Goal: Task Accomplishment & Management: Use online tool/utility

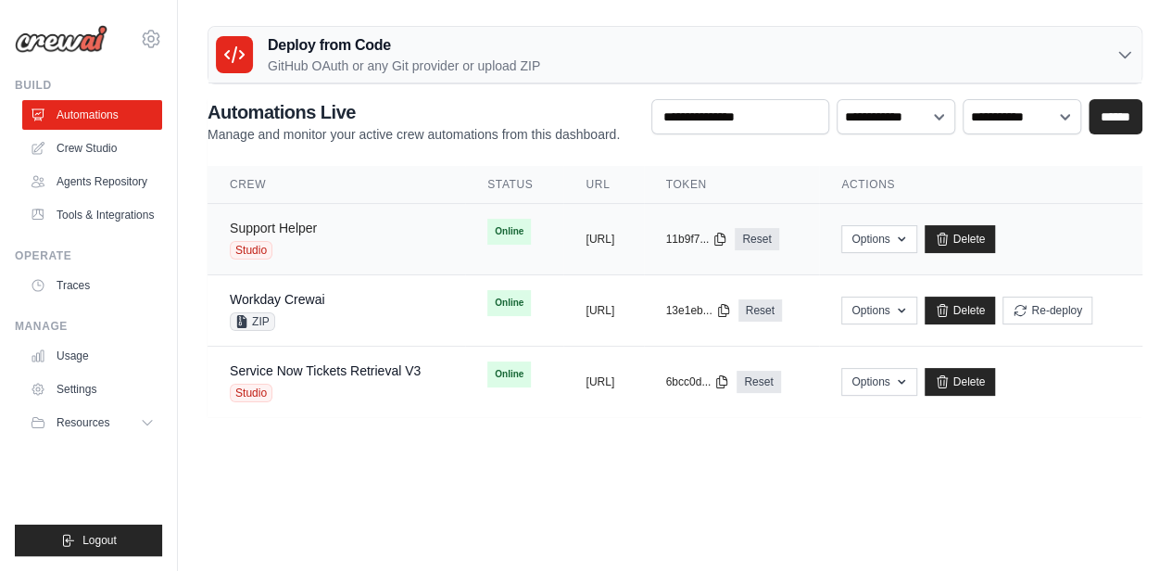
click at [304, 225] on link "Support Helper" at bounding box center [273, 228] width 87 height 15
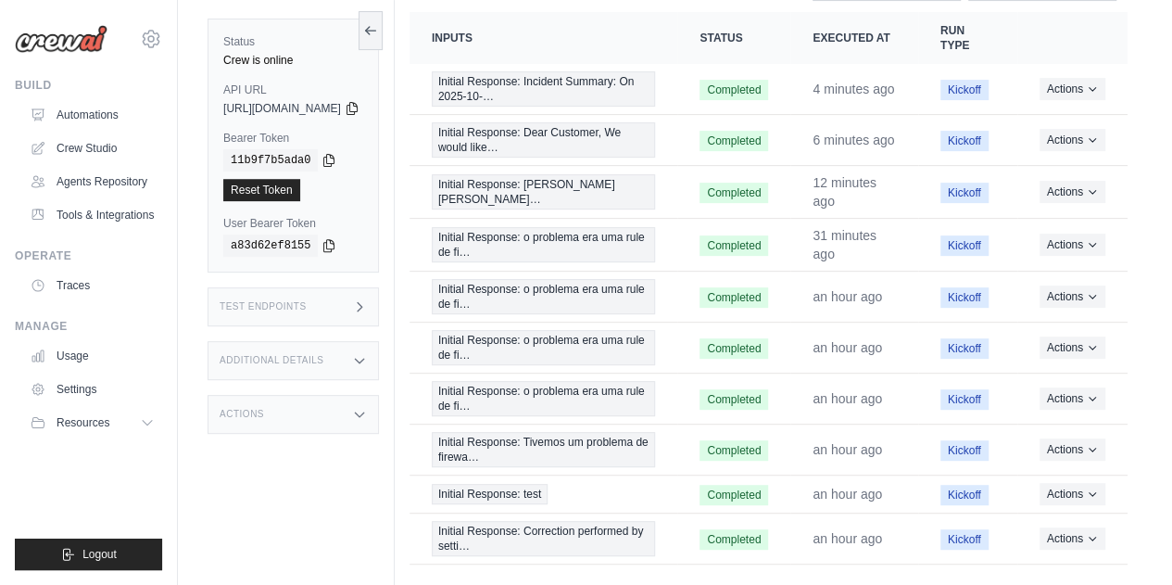
scroll to position [128, 0]
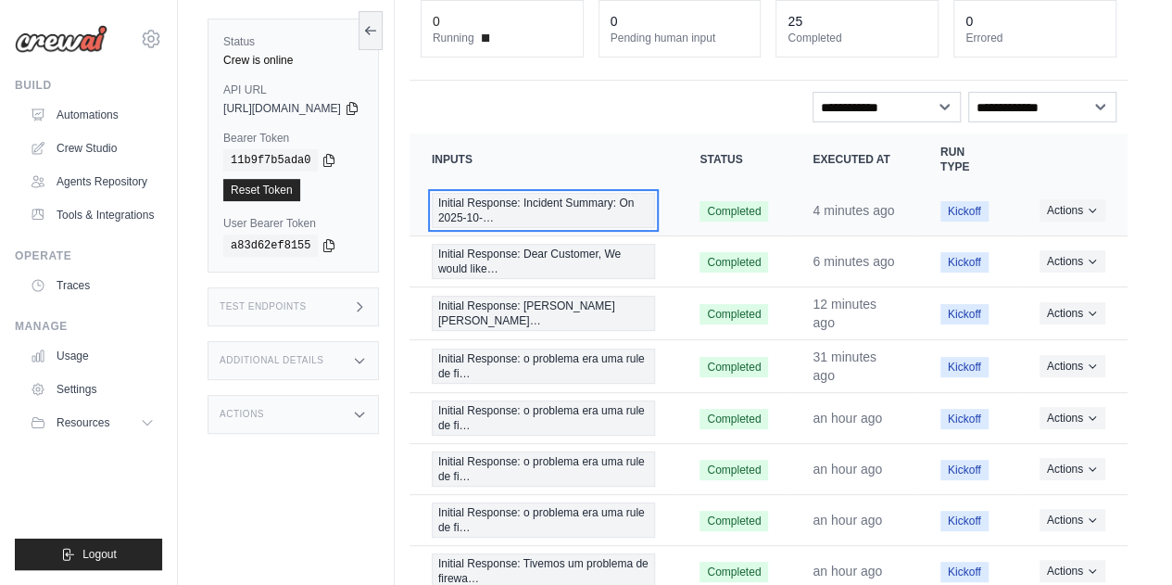
click at [549, 205] on span "Initial Response: Incident Summary: On 2025-10-…" at bounding box center [544, 210] width 224 height 35
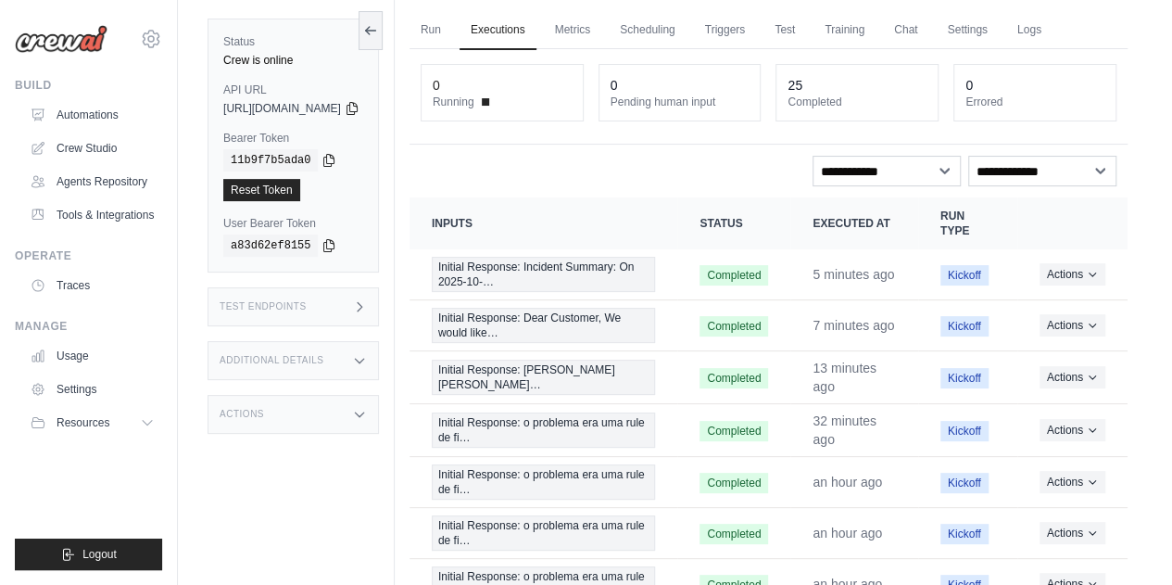
scroll to position [35, 0]
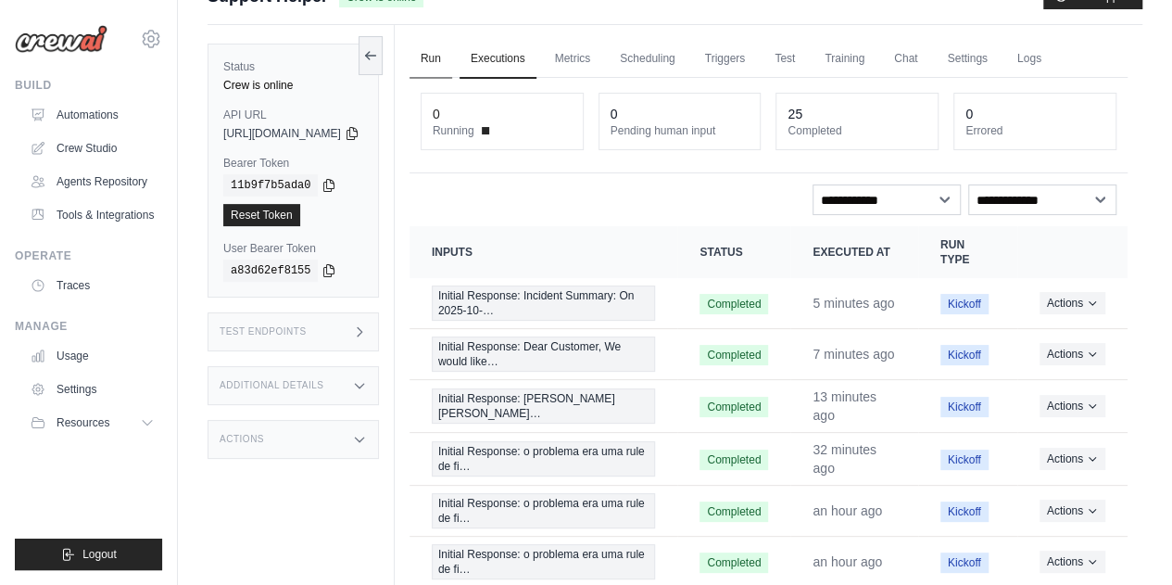
click at [452, 55] on link "Run" at bounding box center [431, 59] width 43 height 39
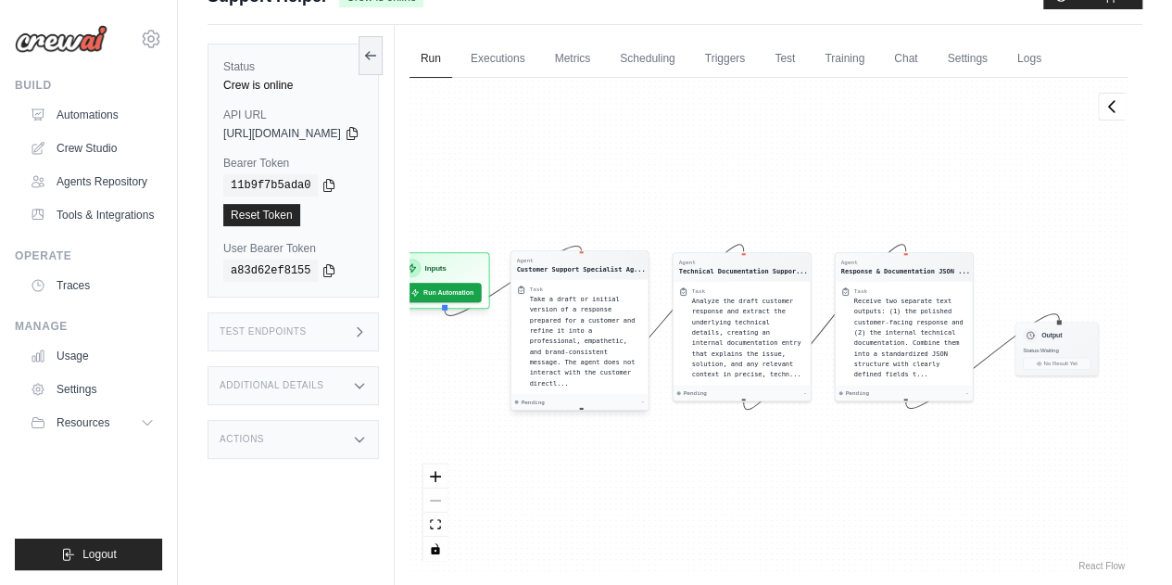
click at [623, 296] on span "Take a draft or initial version of a response prepared for a customer and refin…" at bounding box center [582, 341] width 106 height 92
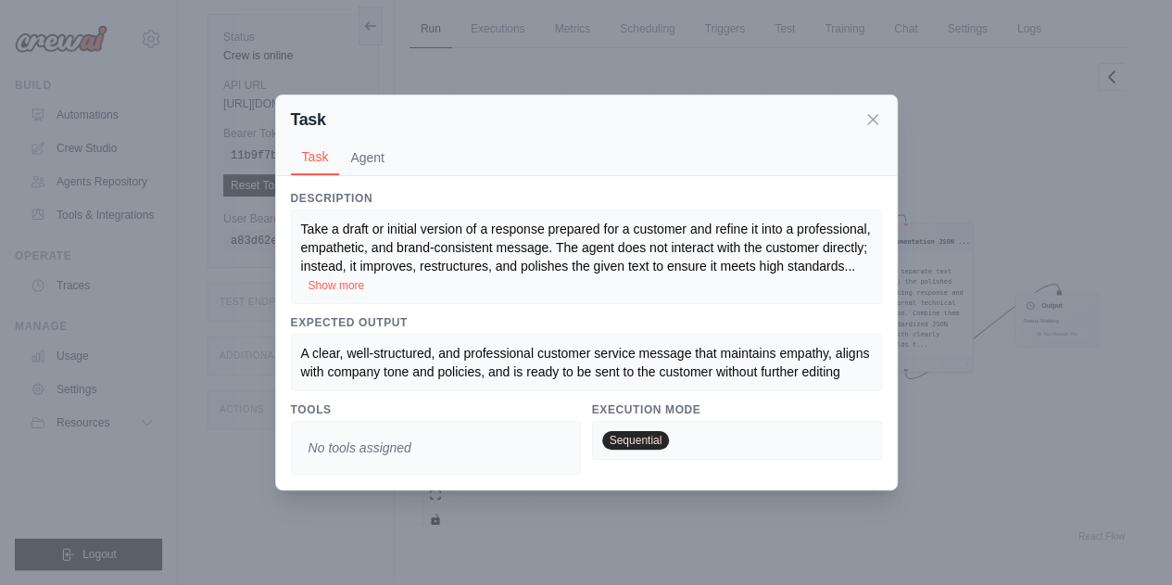
scroll to position [78, 0]
click at [374, 159] on button "Agent" at bounding box center [367, 156] width 57 height 35
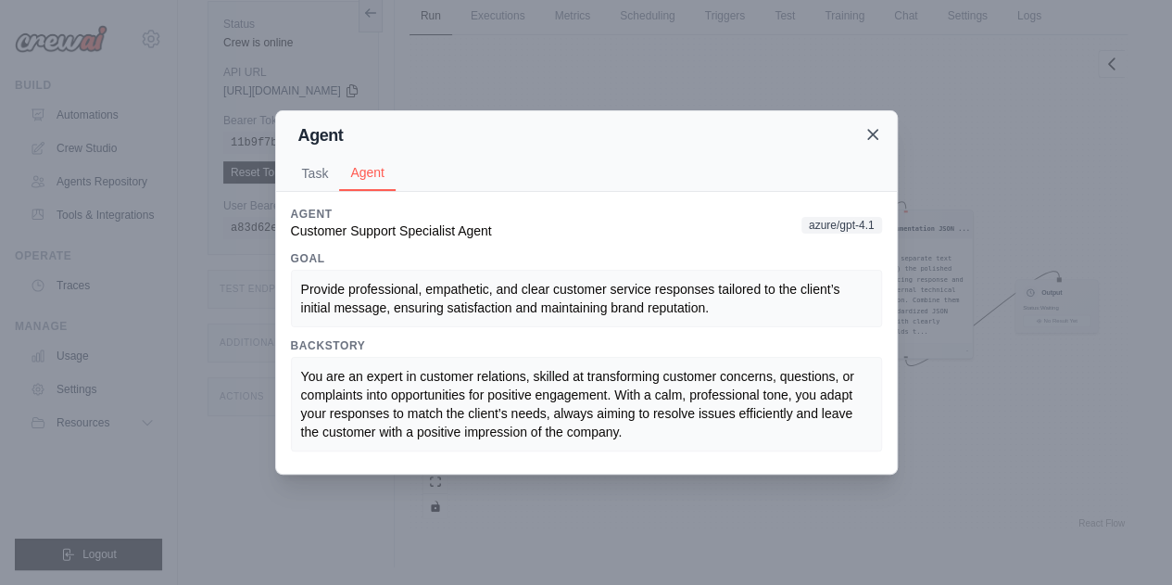
click at [873, 133] on icon at bounding box center [872, 134] width 9 height 9
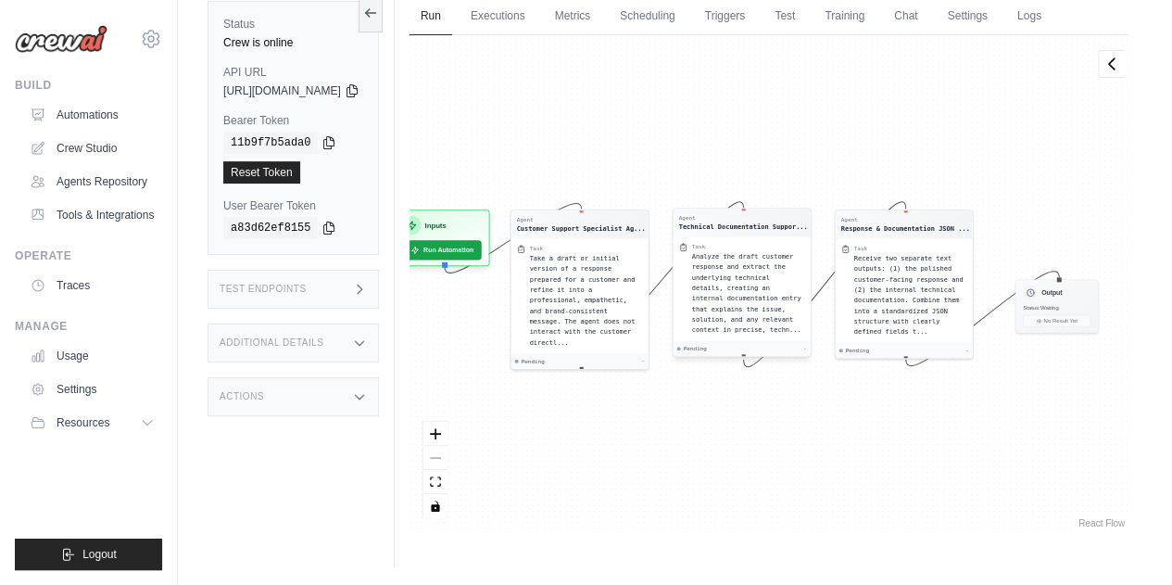
click at [751, 268] on span "Analyze the draft customer response and extract the underlying technical detail…" at bounding box center [745, 293] width 109 height 82
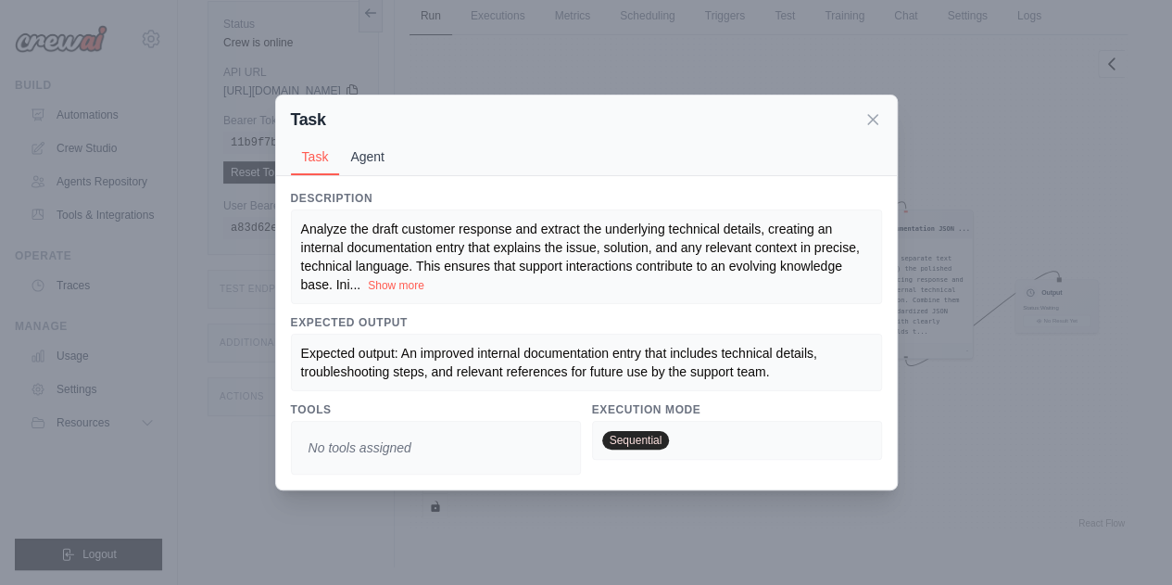
click at [370, 158] on button "Agent" at bounding box center [367, 156] width 57 height 35
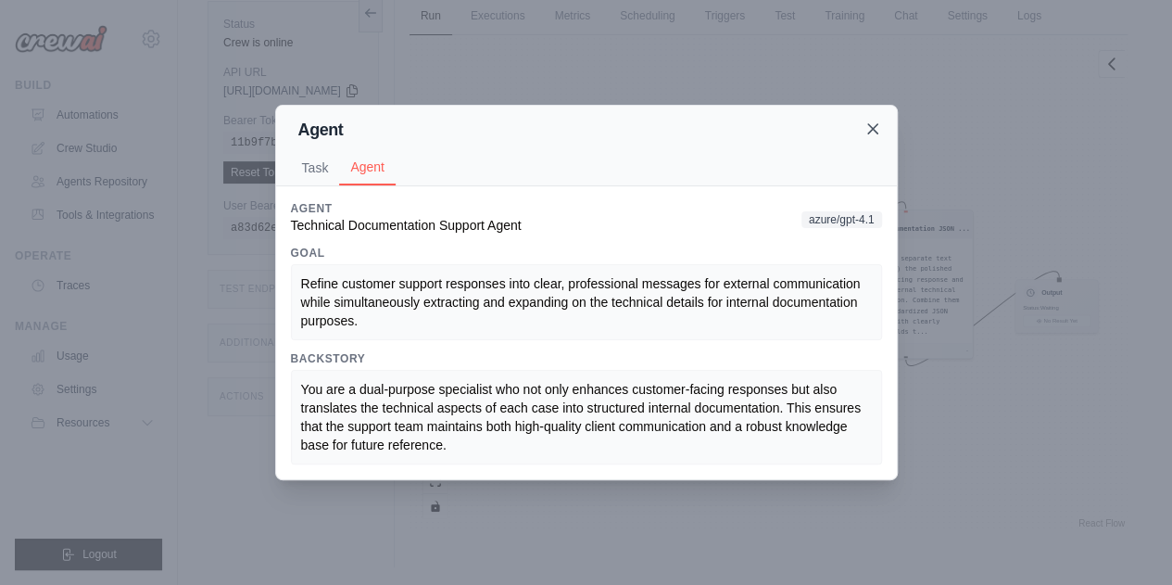
click at [881, 135] on icon at bounding box center [873, 129] width 19 height 19
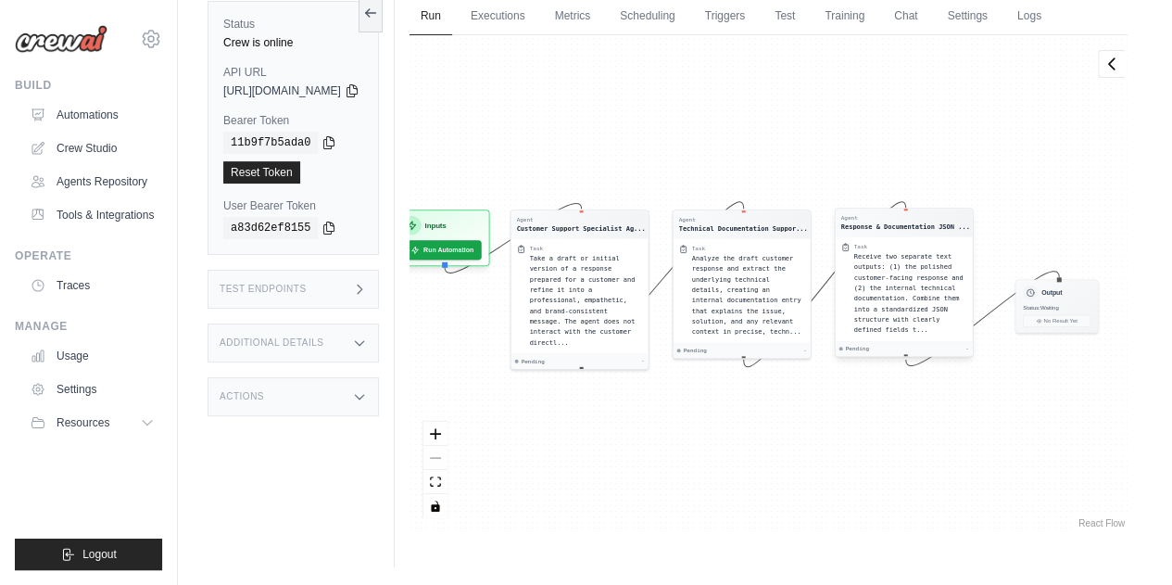
click at [941, 273] on span "Receive two separate text outputs: (1) the polished customer-facing response an…" at bounding box center [907, 293] width 109 height 82
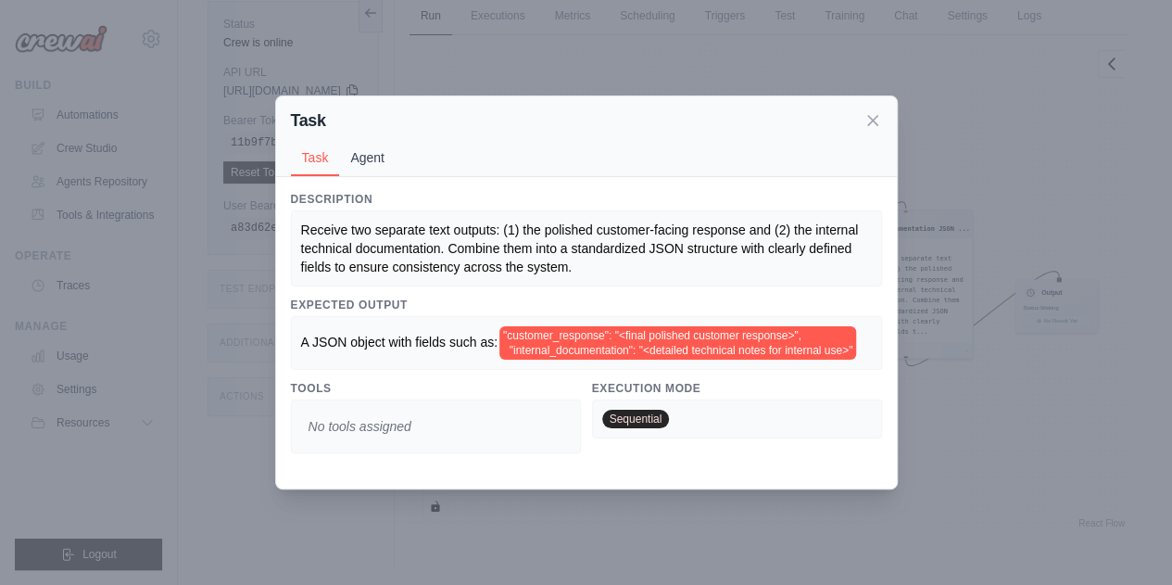
click at [363, 143] on button "Agent" at bounding box center [367, 157] width 57 height 35
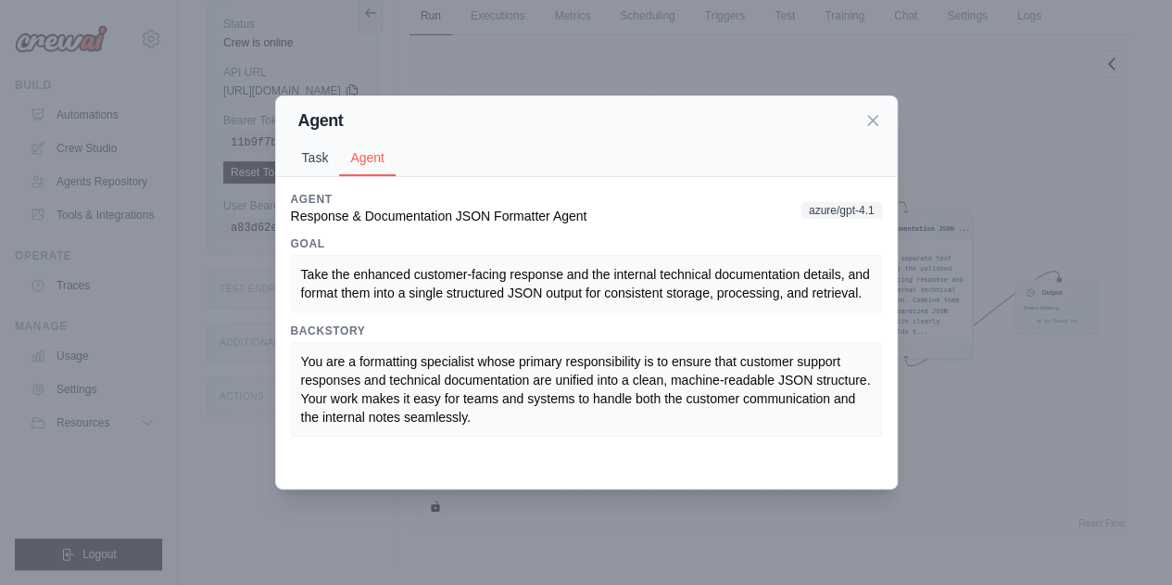
click at [317, 158] on button "Task" at bounding box center [315, 157] width 49 height 35
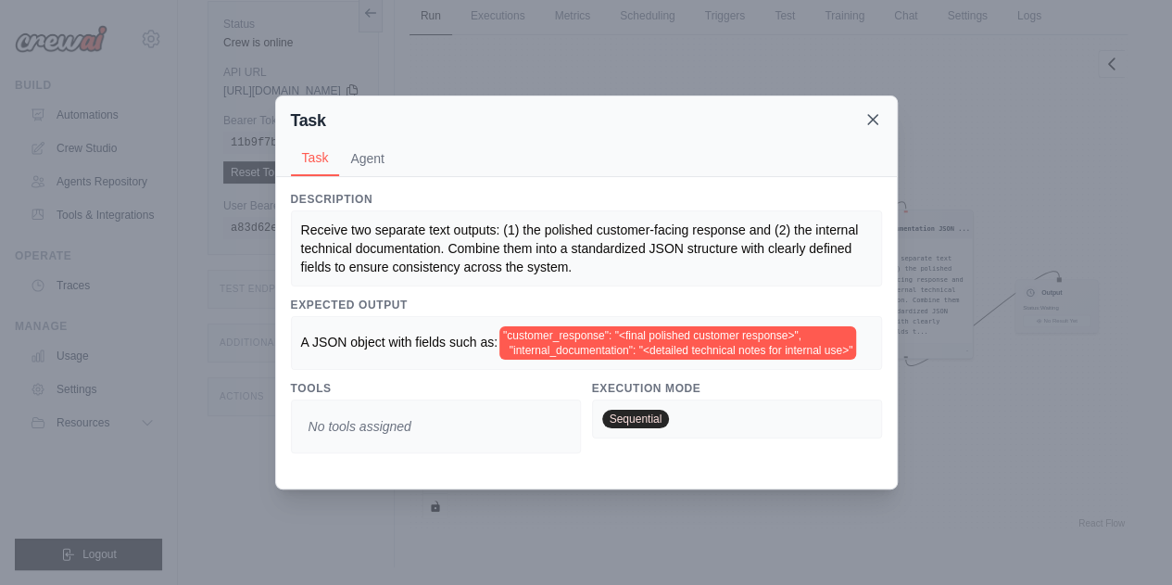
click at [875, 115] on icon at bounding box center [872, 119] width 9 height 9
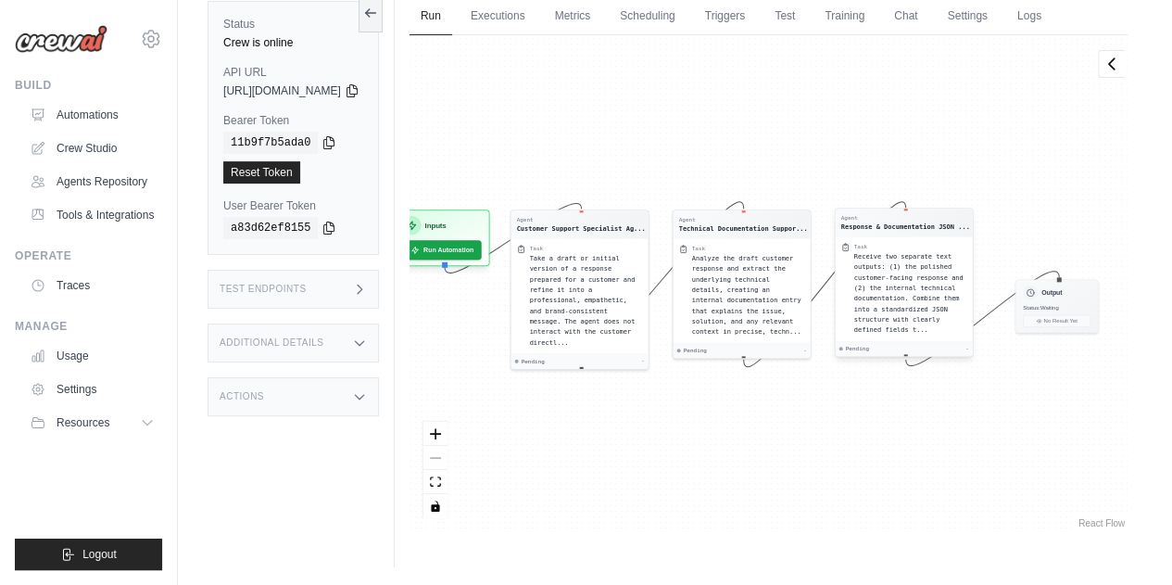
click at [923, 284] on span "Receive two separate text outputs: (1) the polished customer-facing response an…" at bounding box center [907, 293] width 109 height 82
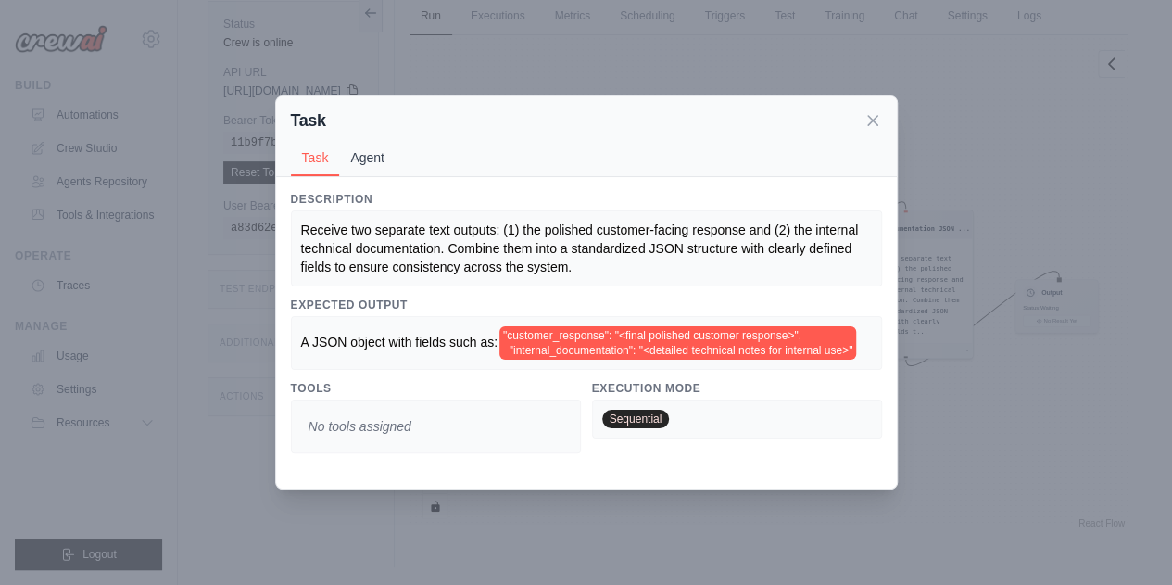
click at [378, 145] on button "Agent" at bounding box center [367, 157] width 57 height 35
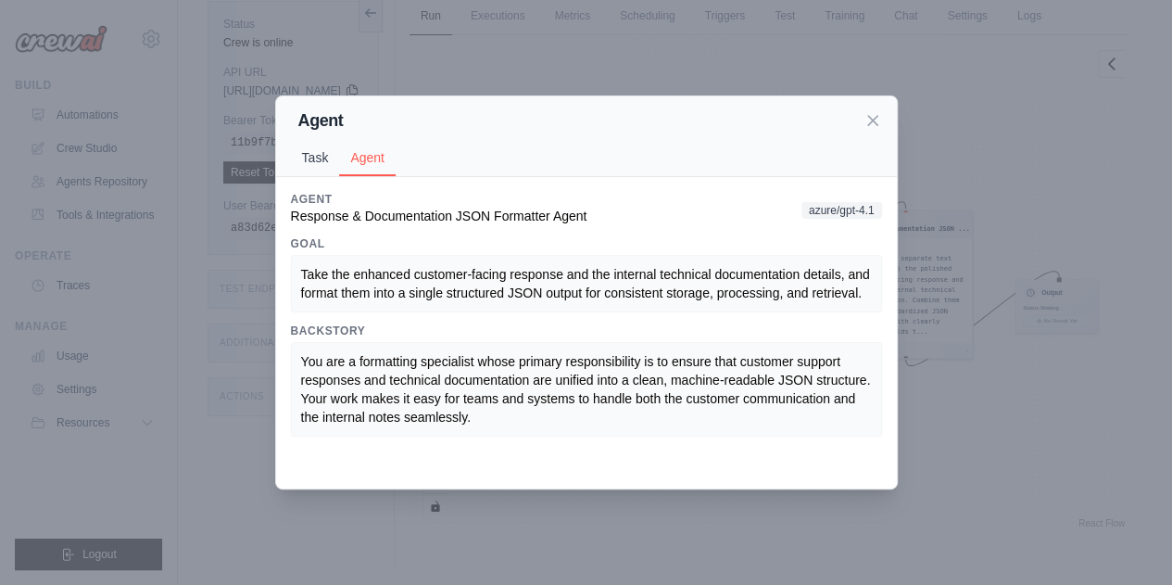
click at [313, 157] on button "Task" at bounding box center [315, 157] width 49 height 35
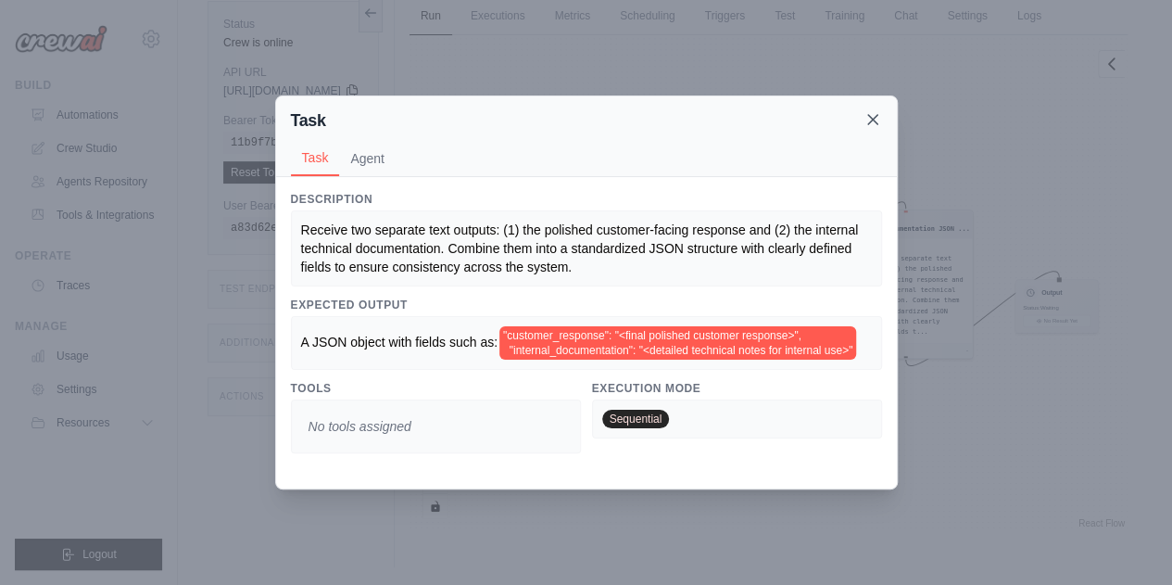
click at [875, 115] on icon at bounding box center [872, 119] width 9 height 9
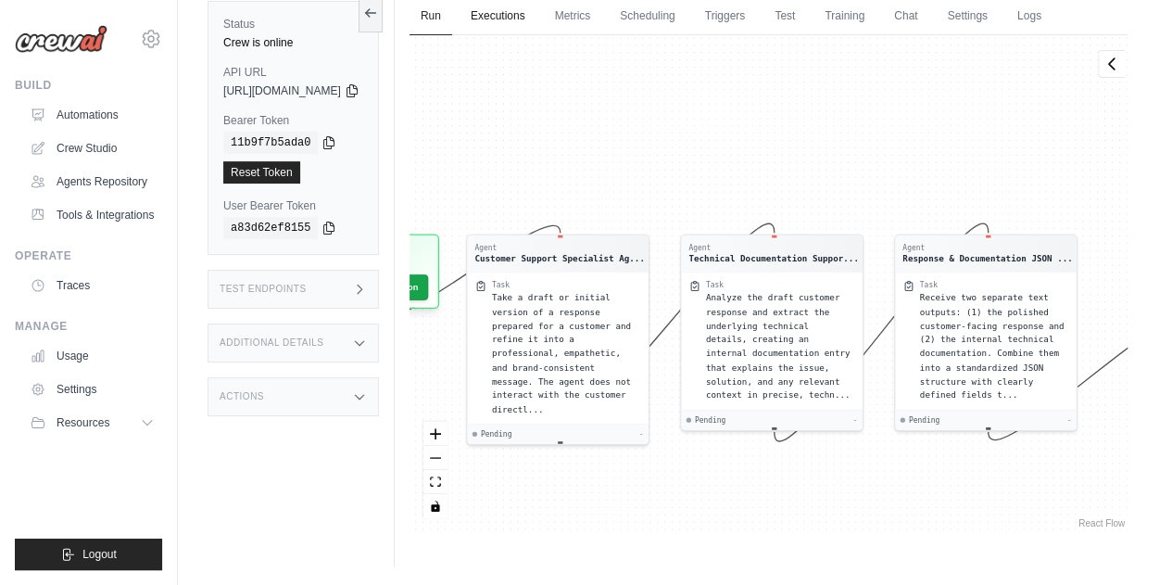
click at [537, 19] on link "Executions" at bounding box center [498, 16] width 77 height 39
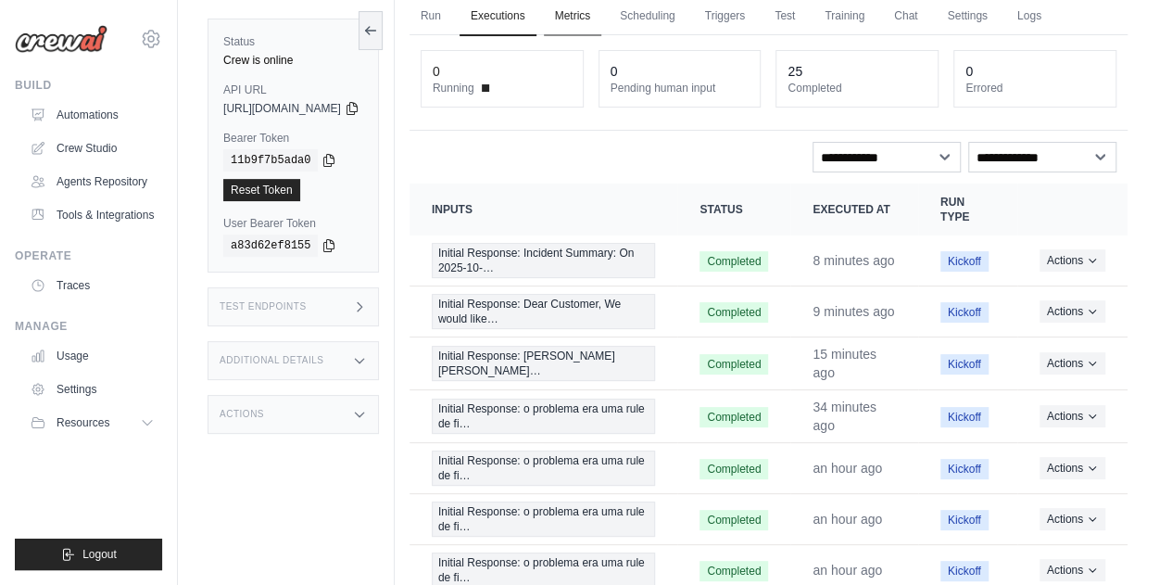
click at [602, 19] on link "Metrics" at bounding box center [573, 16] width 58 height 39
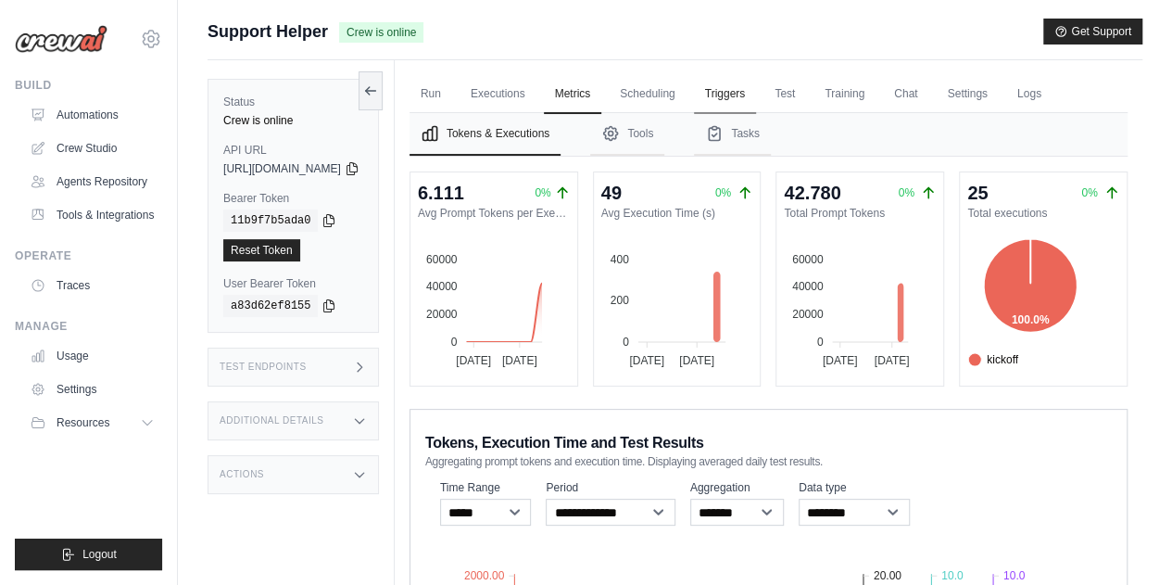
click at [757, 91] on link "Triggers" at bounding box center [725, 94] width 63 height 39
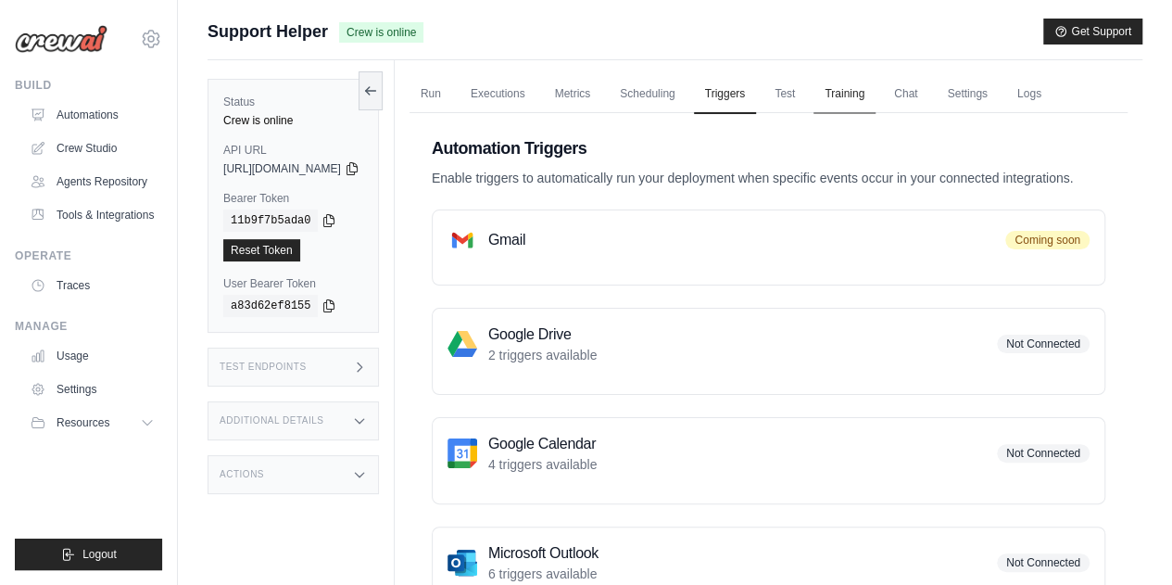
click at [876, 91] on link "Training" at bounding box center [845, 94] width 62 height 39
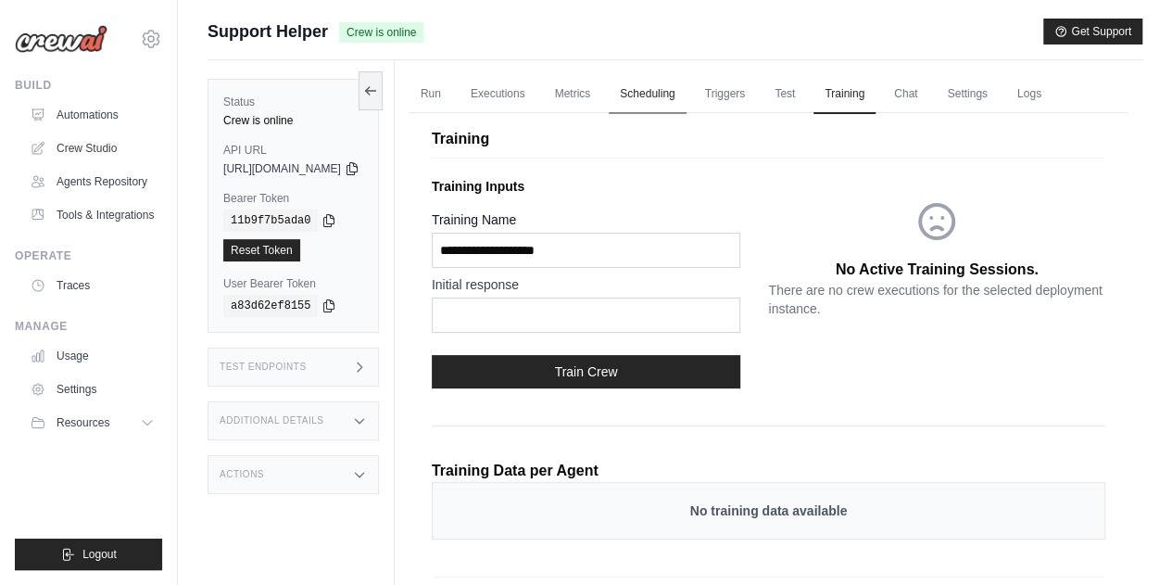
click at [686, 90] on link "Scheduling" at bounding box center [647, 94] width 77 height 39
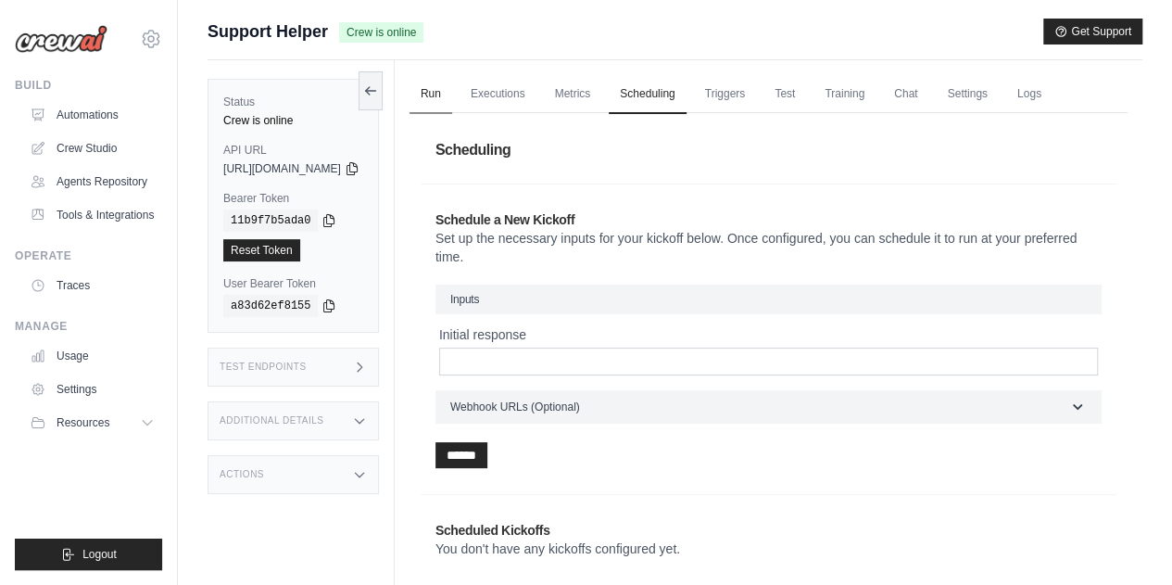
click at [452, 93] on link "Run" at bounding box center [431, 94] width 43 height 39
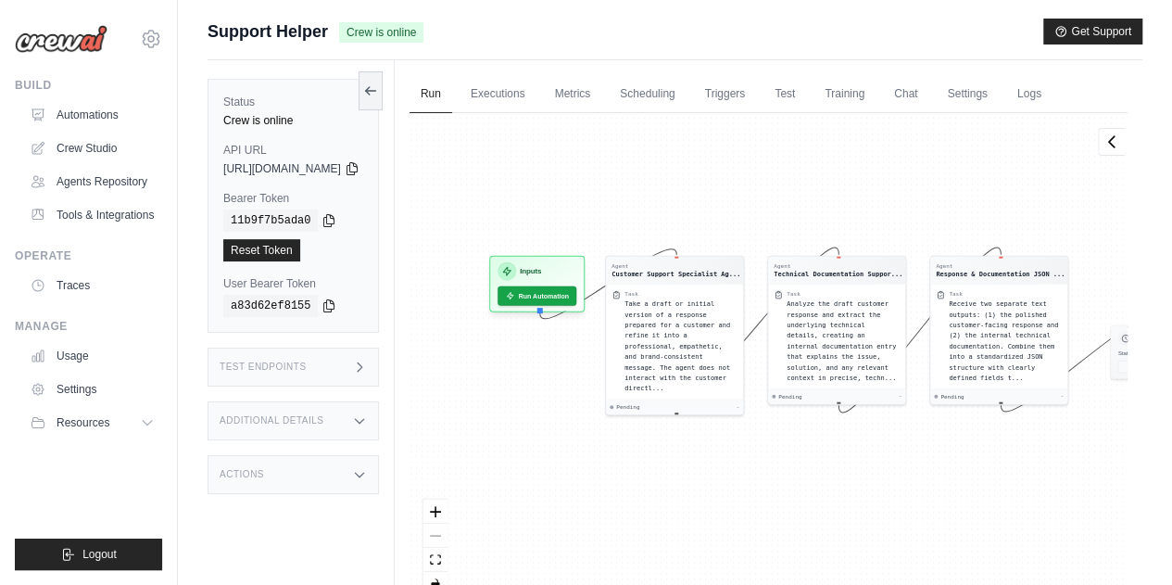
drag, startPoint x: 526, startPoint y: 179, endPoint x: 656, endPoint y: 155, distance: 132.0
click at [661, 145] on div "Agent Customer Support Specialist Ag... Task Take a draft or initial version of…" at bounding box center [769, 361] width 718 height 497
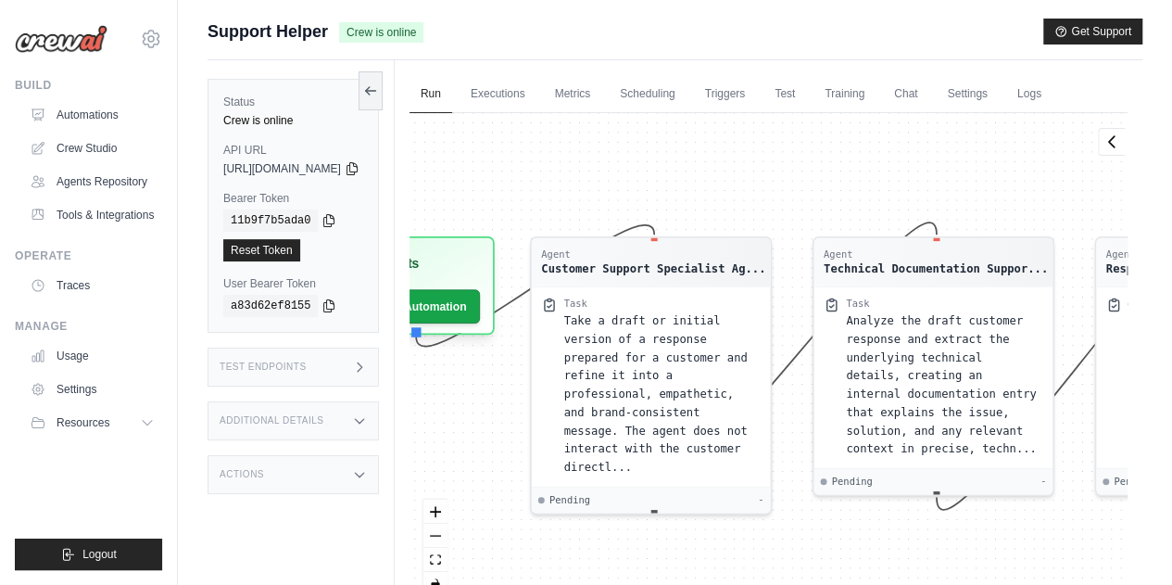
drag, startPoint x: 816, startPoint y: 215, endPoint x: 747, endPoint y: 132, distance: 108.6
click at [747, 132] on div "Agent Customer Support Specialist Ag... Task Take a draft or initial version of…" at bounding box center [769, 361] width 718 height 497
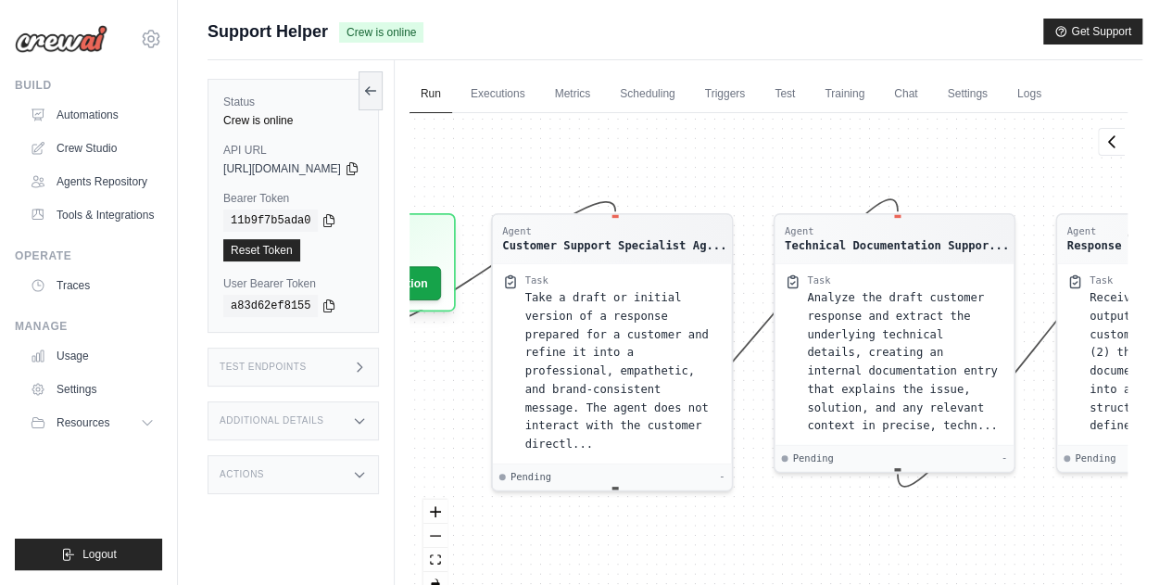
drag, startPoint x: 777, startPoint y: 163, endPoint x: 739, endPoint y: 140, distance: 45.3
click at [739, 140] on div "Agent Customer Support Specialist Ag... Task Take a draft or initial version of…" at bounding box center [769, 361] width 718 height 497
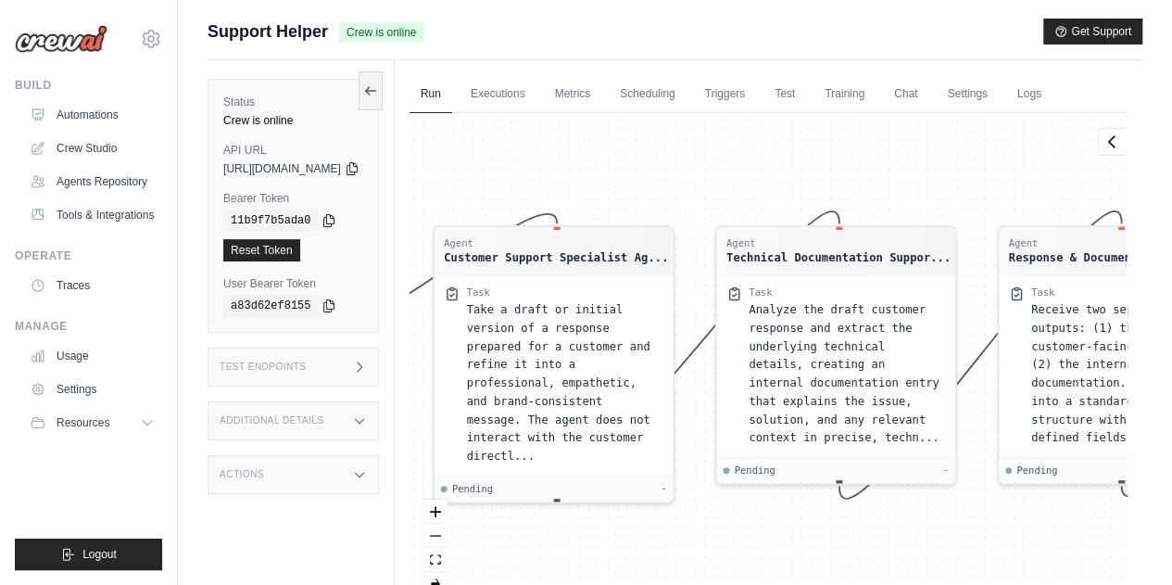
drag, startPoint x: 610, startPoint y: 170, endPoint x: 553, endPoint y: 178, distance: 57.1
click at [547, 181] on div "Agent Customer Support Specialist Ag... Task Take a draft or initial version of…" at bounding box center [769, 361] width 718 height 497
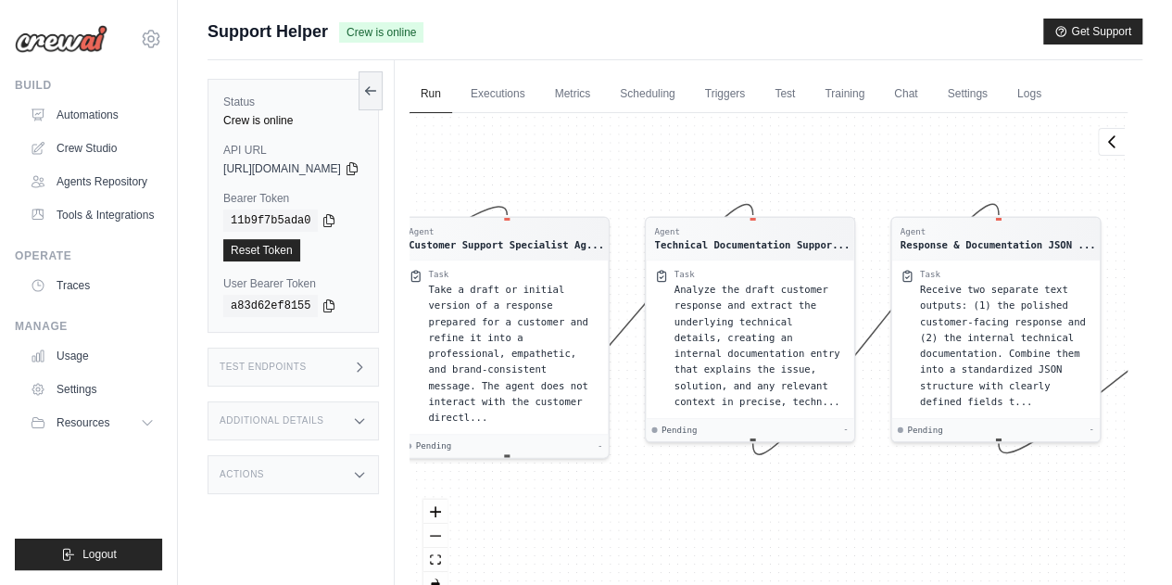
drag, startPoint x: 745, startPoint y: 166, endPoint x: 699, endPoint y: 164, distance: 46.4
click at [699, 164] on div "Agent Customer Support Specialist Ag... Task Take a draft or initial version of…" at bounding box center [769, 361] width 718 height 497
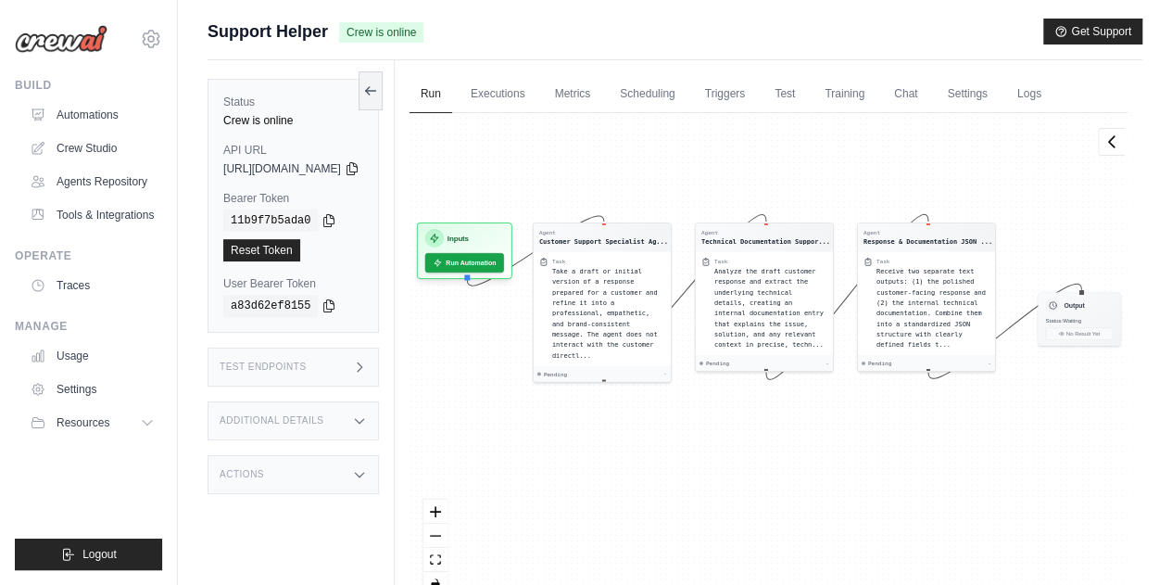
drag, startPoint x: 625, startPoint y: 145, endPoint x: 671, endPoint y: 169, distance: 51.8
click at [671, 169] on div "Agent Customer Support Specialist Ag... Task Take a draft or initial version of…" at bounding box center [769, 361] width 718 height 497
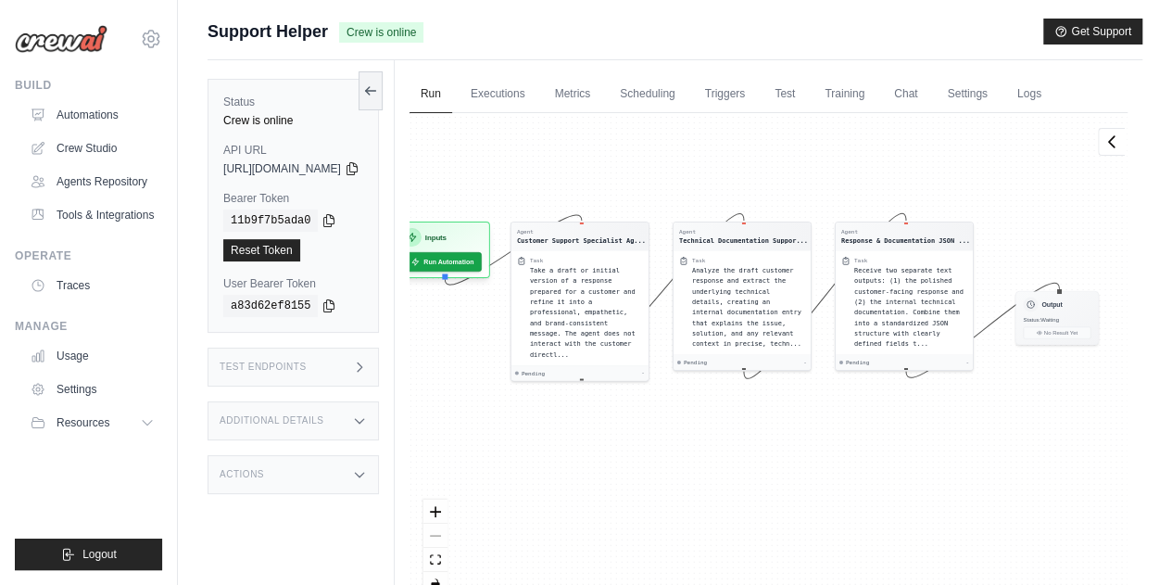
drag, startPoint x: 653, startPoint y: 167, endPoint x: 630, endPoint y: 166, distance: 23.2
click at [630, 166] on div "Agent Customer Support Specialist Ag... Task Take a draft or initial version of…" at bounding box center [769, 361] width 718 height 497
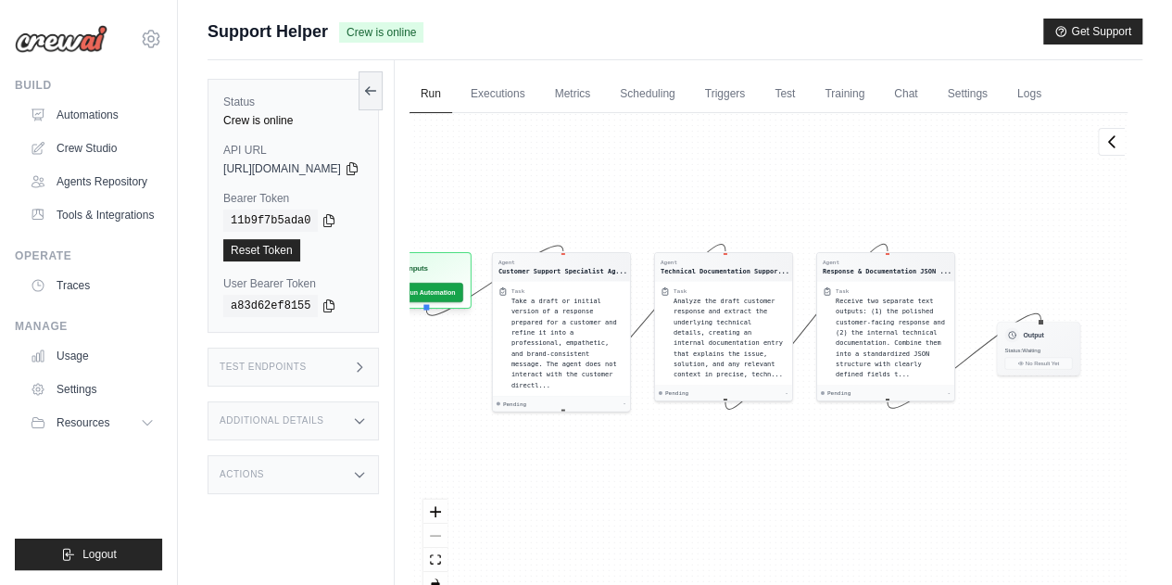
drag, startPoint x: 499, startPoint y: 152, endPoint x: 480, endPoint y: 183, distance: 36.2
click at [480, 183] on div "Agent Customer Support Specialist Ag... Task Take a draft or initial version of…" at bounding box center [769, 361] width 718 height 497
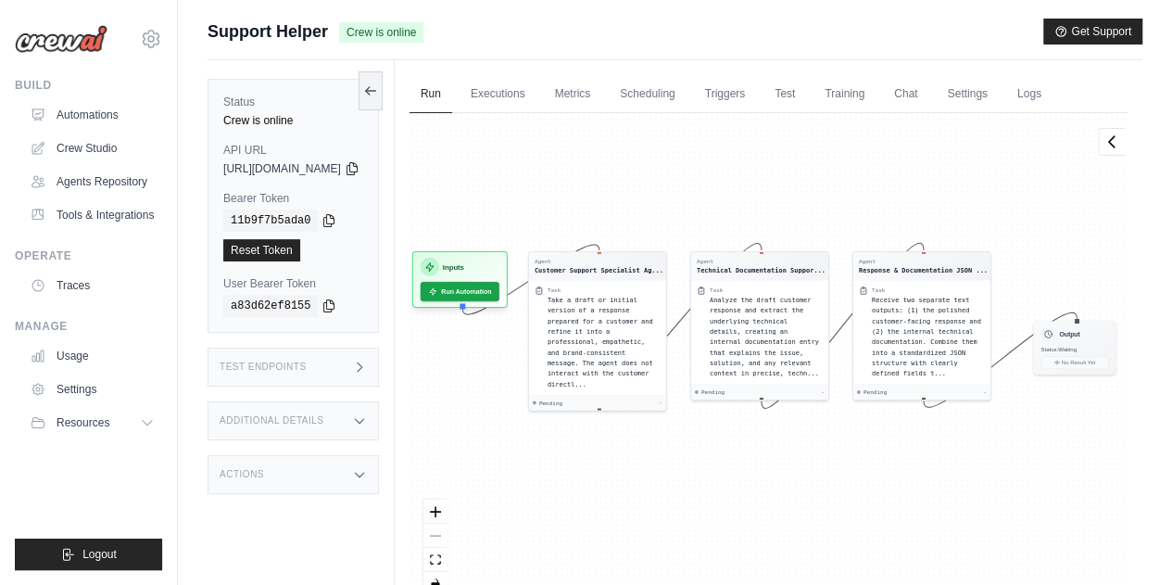
drag, startPoint x: 504, startPoint y: 149, endPoint x: 540, endPoint y: 148, distance: 36.2
click at [540, 148] on div "Agent Customer Support Specialist Ag... Task Take a draft or initial version of…" at bounding box center [769, 361] width 718 height 497
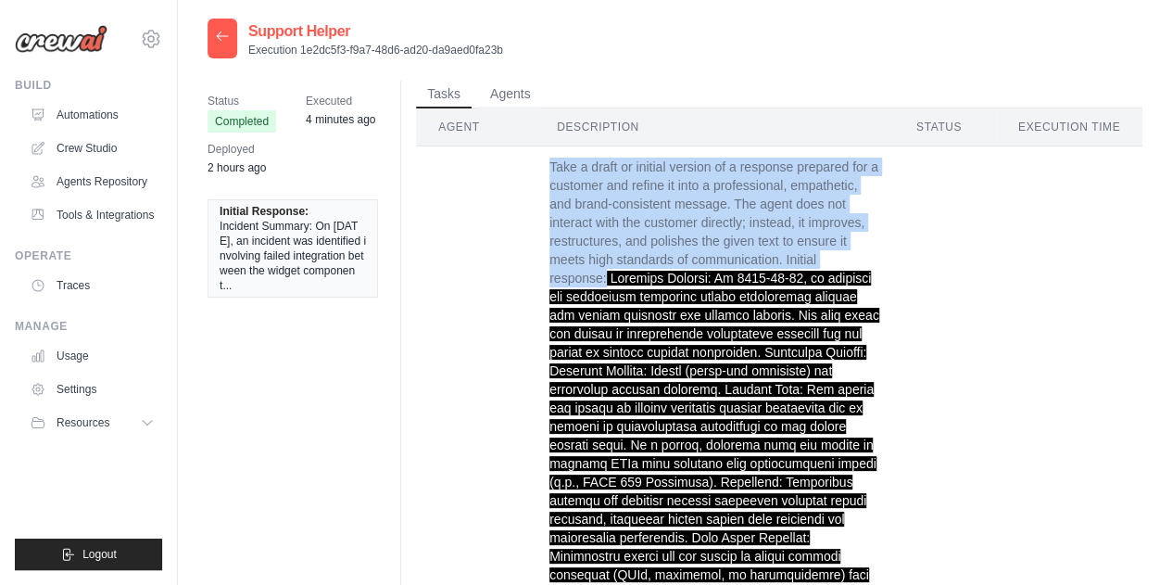
drag, startPoint x: 882, startPoint y: 262, endPoint x: 537, endPoint y: 171, distance: 356.5
